Goal: Task Accomplishment & Management: Use online tool/utility

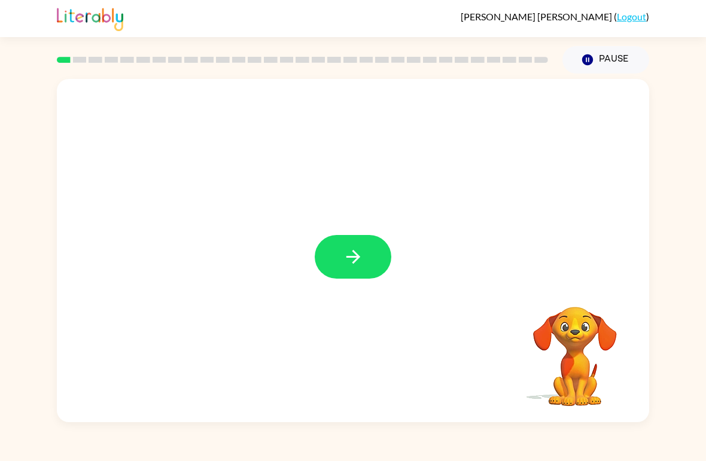
click at [357, 256] on icon "button" at bounding box center [353, 256] width 21 height 21
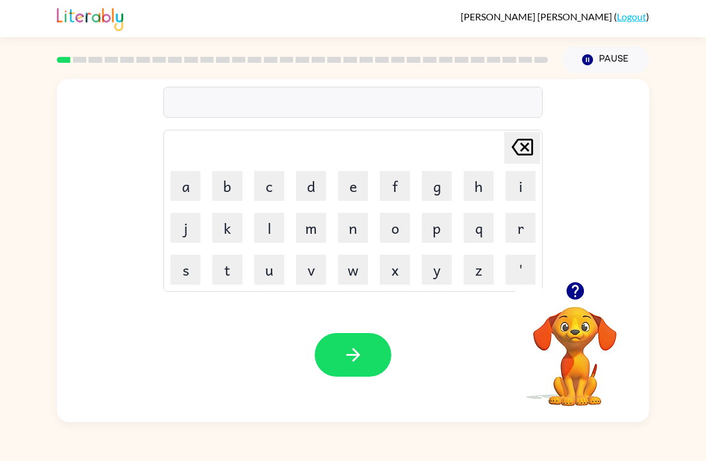
click at [218, 180] on button "b" at bounding box center [227, 186] width 30 height 30
click at [397, 211] on td "o" at bounding box center [395, 228] width 41 height 41
click at [399, 223] on button "o" at bounding box center [395, 228] width 30 height 30
click at [510, 224] on button "r" at bounding box center [521, 228] width 30 height 30
click at [352, 182] on button "e" at bounding box center [353, 186] width 30 height 30
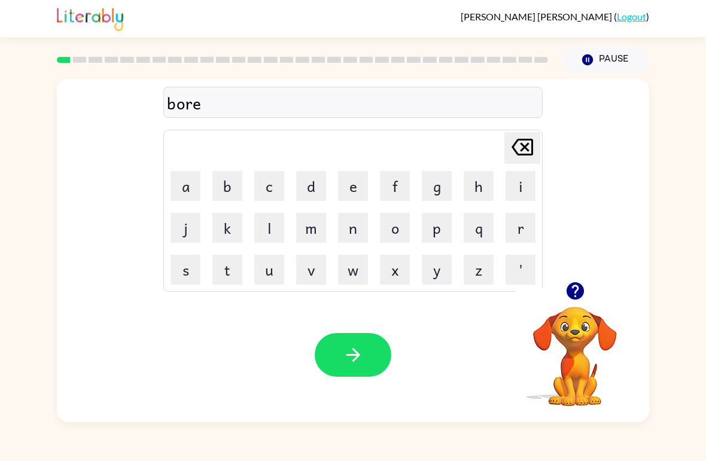
click at [526, 229] on button "r" at bounding box center [521, 228] width 30 height 30
click at [357, 360] on icon "button" at bounding box center [353, 355] width 21 height 21
click at [276, 114] on div at bounding box center [352, 102] width 379 height 31
click at [84, 74] on div at bounding box center [303, 60] width 506 height 42
click at [88, 58] on div at bounding box center [302, 60] width 491 height 6
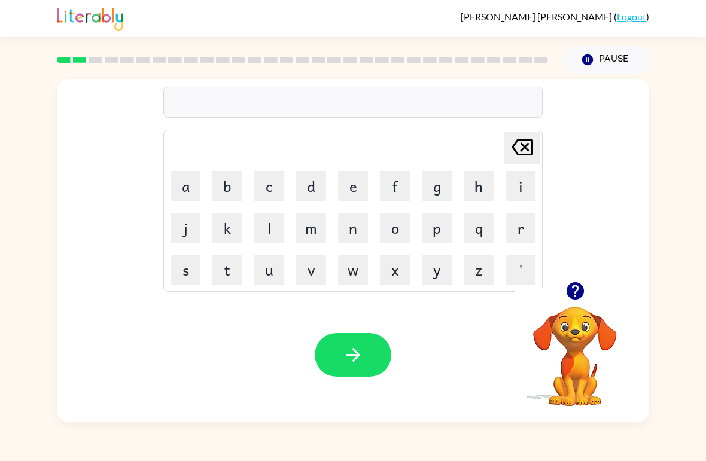
click at [437, 110] on div at bounding box center [352, 102] width 379 height 31
click at [580, 293] on icon "button" at bounding box center [574, 290] width 17 height 17
click at [580, 293] on video "Your browser must support playing .mp4 files to use Literably. Please try using…" at bounding box center [575, 348] width 120 height 120
click at [579, 300] on video "Your browser must support playing .mp4 files to use Literably. Please try using…" at bounding box center [575, 348] width 120 height 120
click at [266, 183] on button "c" at bounding box center [269, 186] width 30 height 30
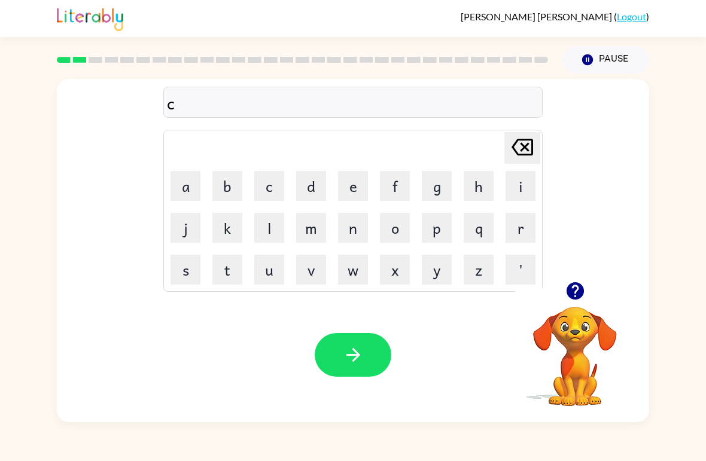
click at [392, 230] on button "o" at bounding box center [395, 228] width 30 height 30
click at [272, 273] on button "u" at bounding box center [269, 270] width 30 height 30
click at [354, 228] on button "n" at bounding box center [353, 228] width 30 height 30
click at [235, 266] on button "t" at bounding box center [227, 270] width 30 height 30
click at [382, 367] on button "button" at bounding box center [353, 355] width 77 height 44
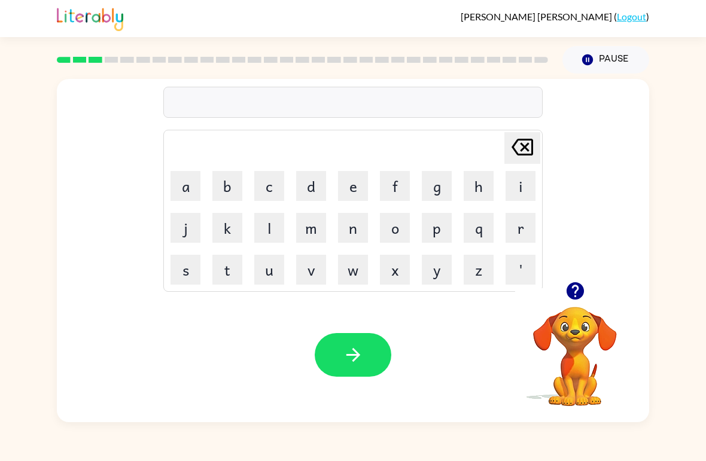
click at [274, 229] on button "l" at bounding box center [269, 228] width 30 height 30
click at [397, 231] on button "o" at bounding box center [395, 228] width 30 height 30
click at [269, 190] on button "c" at bounding box center [269, 186] width 30 height 30
click at [232, 232] on button "k" at bounding box center [227, 228] width 30 height 30
click at [187, 183] on button "a" at bounding box center [186, 186] width 30 height 30
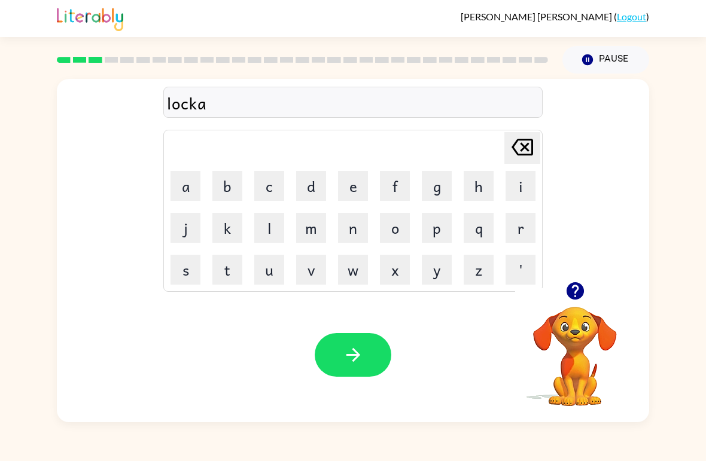
click at [237, 270] on button "t" at bounding box center [227, 270] width 30 height 30
click at [349, 188] on button "e" at bounding box center [353, 186] width 30 height 30
click at [364, 343] on button "button" at bounding box center [353, 355] width 77 height 44
click at [354, 354] on div at bounding box center [353, 355] width 77 height 44
click at [228, 269] on button "t" at bounding box center [227, 270] width 30 height 30
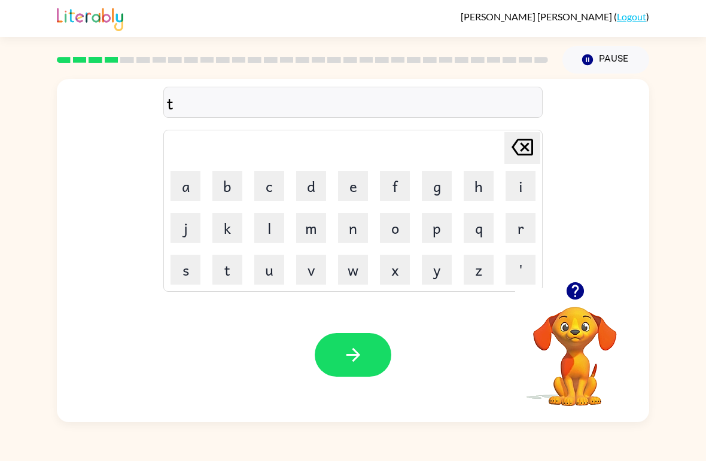
click at [349, 179] on button "e" at bounding box center [353, 186] width 30 height 30
click at [350, 278] on button "w" at bounding box center [353, 270] width 30 height 30
click at [273, 228] on button "l" at bounding box center [269, 228] width 30 height 30
click at [519, 144] on icon "[PERSON_NAME] last character input" at bounding box center [522, 147] width 29 height 29
click at [524, 191] on button "i" at bounding box center [521, 186] width 30 height 30
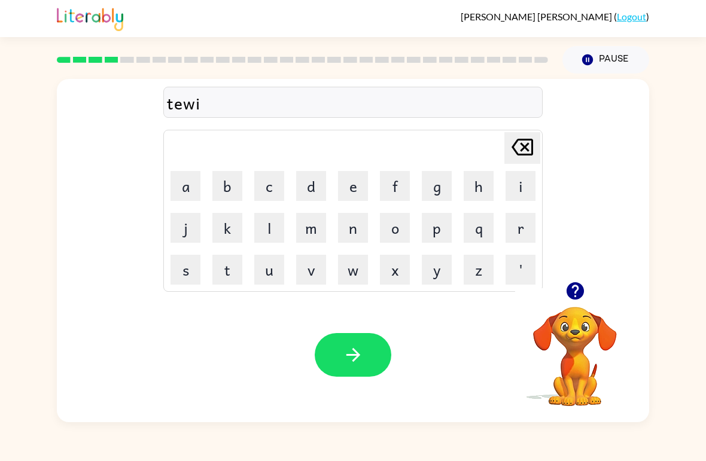
click at [355, 230] on button "n" at bounding box center [353, 228] width 30 height 30
click at [369, 360] on button "button" at bounding box center [353, 355] width 77 height 44
click at [351, 234] on button "n" at bounding box center [353, 228] width 30 height 30
click at [351, 186] on button "e" at bounding box center [353, 186] width 30 height 30
click at [516, 220] on button "r" at bounding box center [521, 228] width 30 height 30
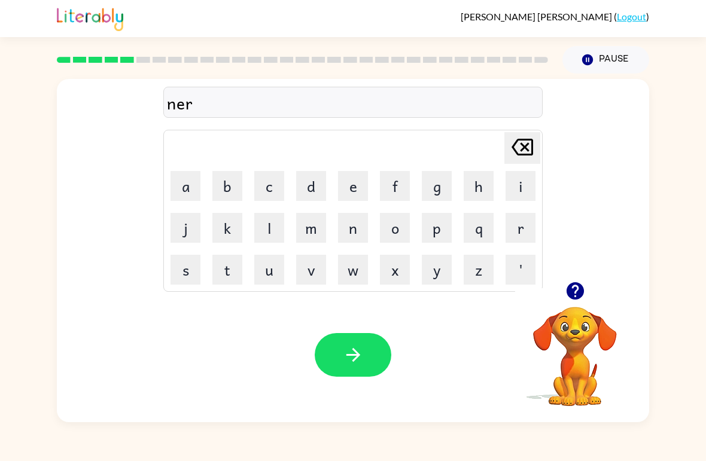
click at [263, 225] on button "l" at bounding box center [269, 228] width 30 height 30
click at [347, 188] on button "e" at bounding box center [353, 186] width 30 height 30
click at [352, 342] on button "button" at bounding box center [353, 355] width 77 height 44
